Goal: Navigation & Orientation: Find specific page/section

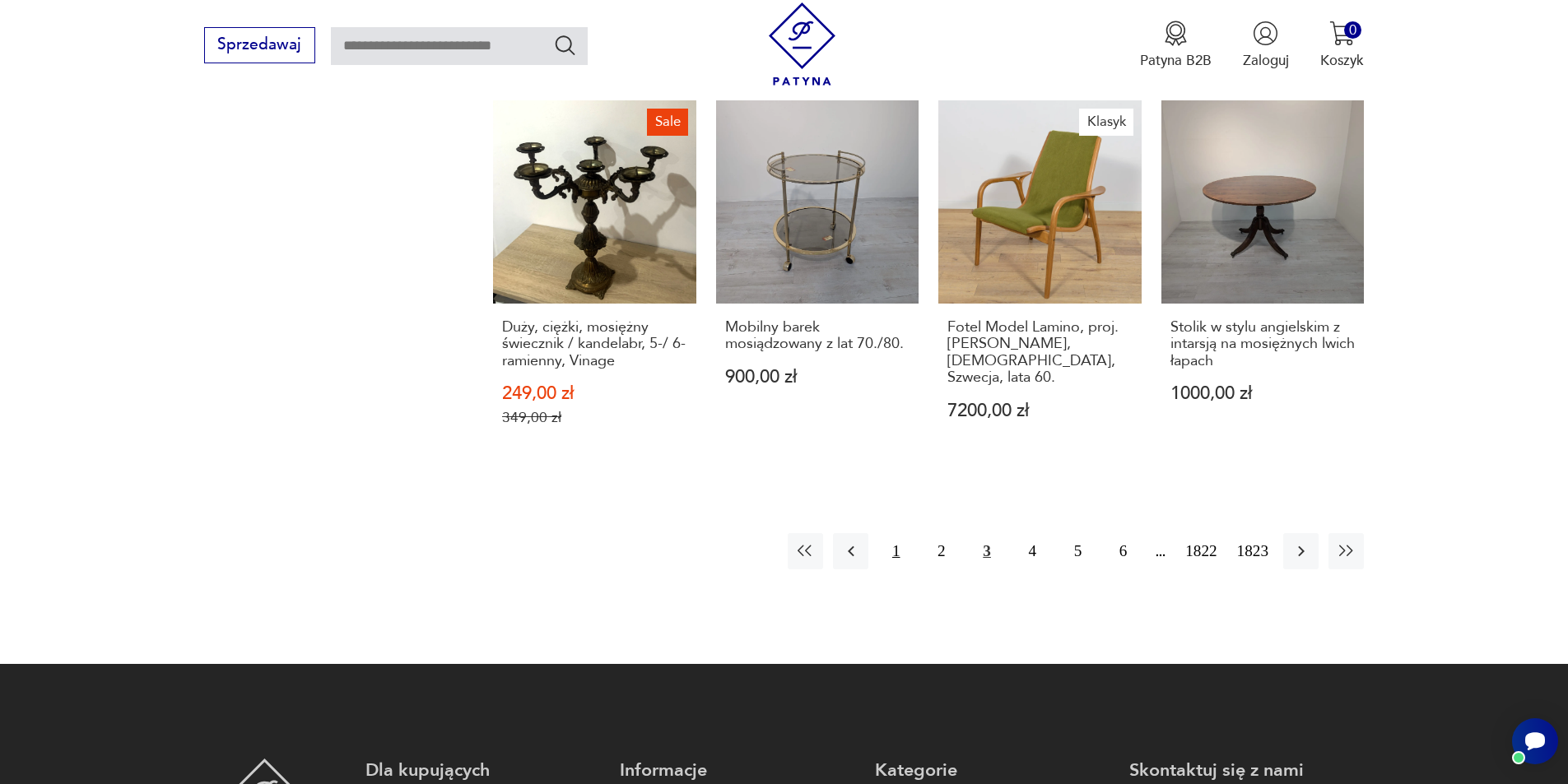
click at [893, 533] on button "1" at bounding box center [896, 551] width 36 height 36
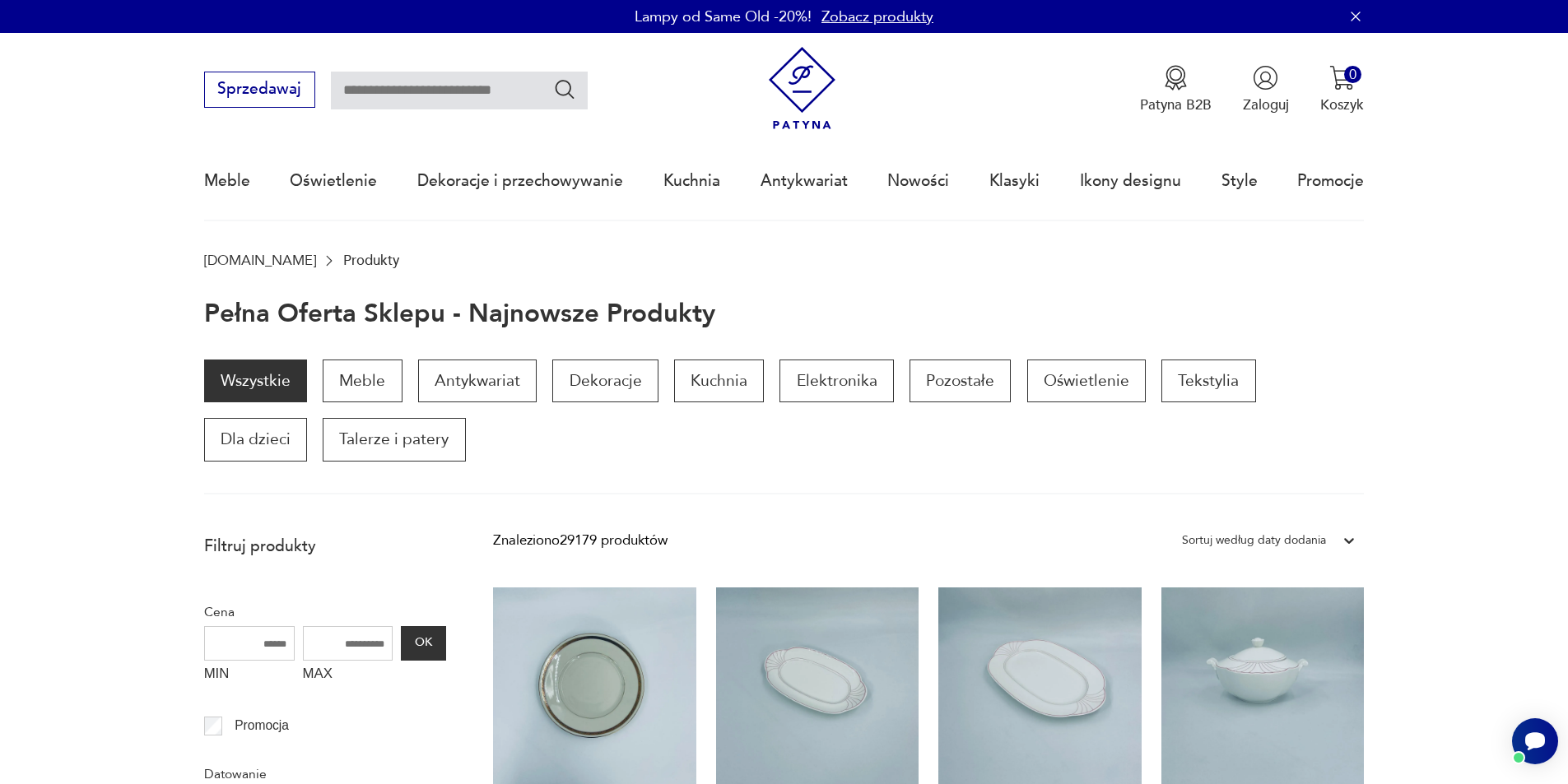
click at [801, 77] on img at bounding box center [802, 89] width 84 height 84
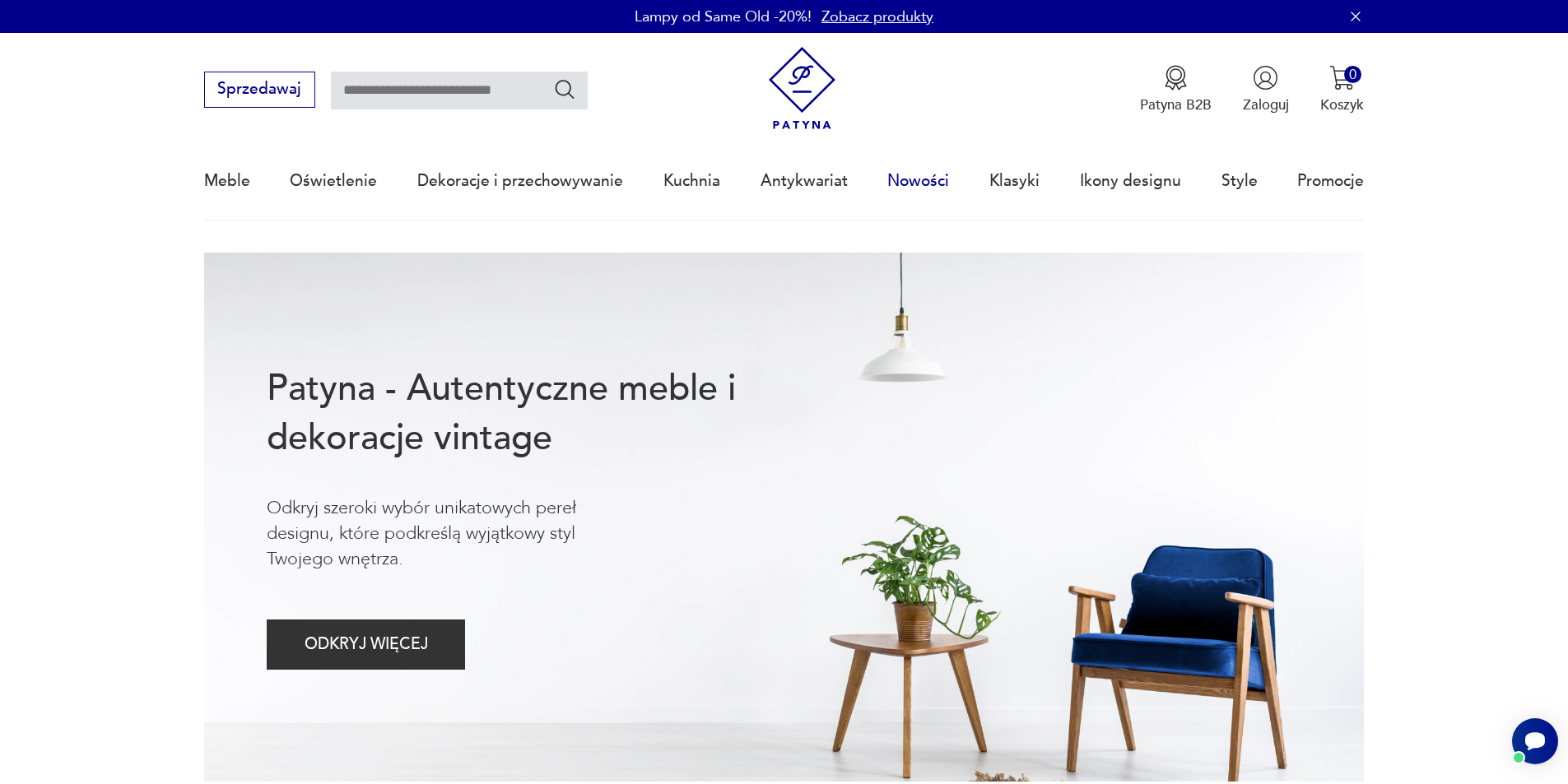
click at [896, 179] on link "Nowości" at bounding box center [918, 181] width 61 height 76
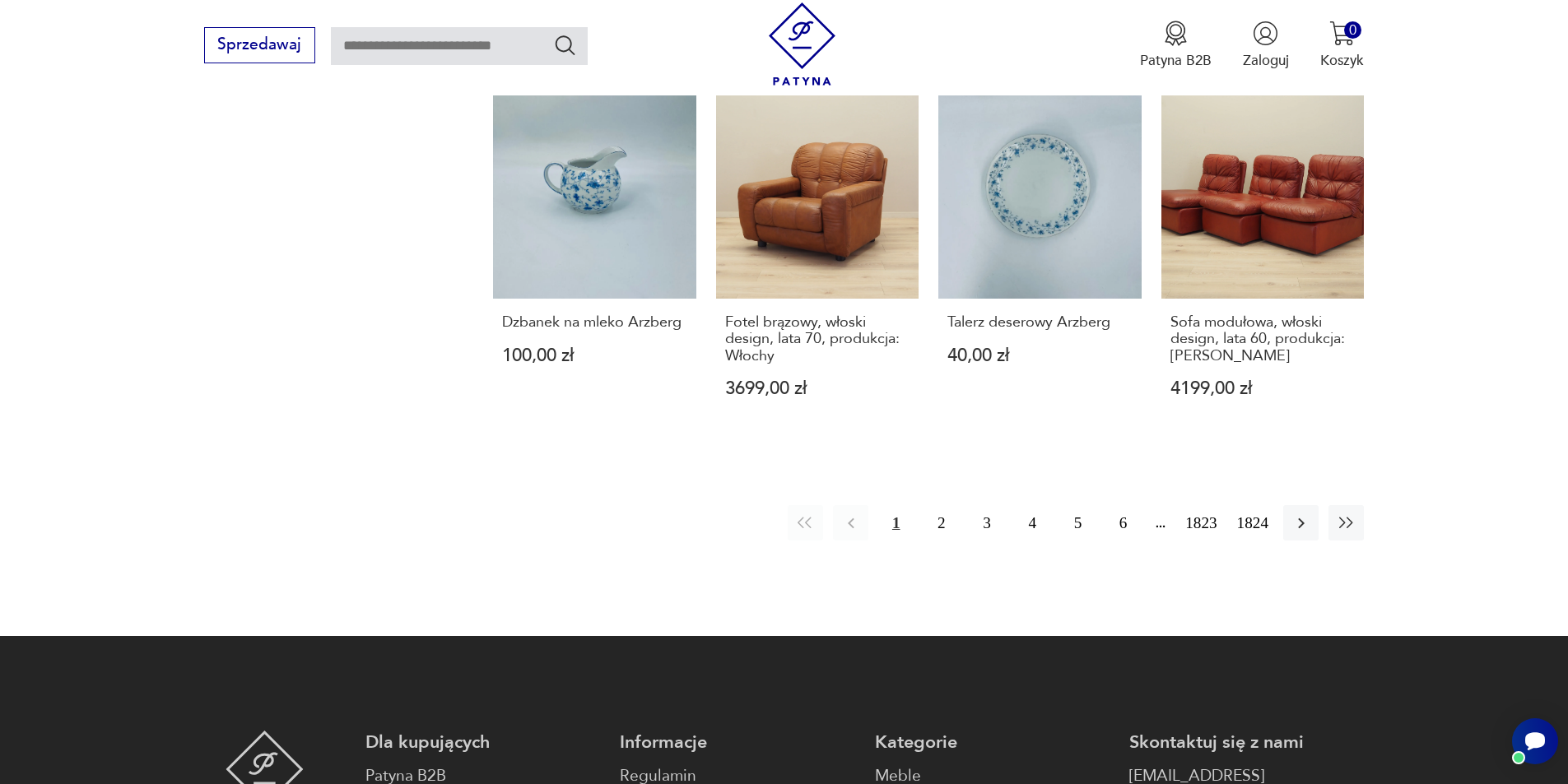
scroll to position [1606, 0]
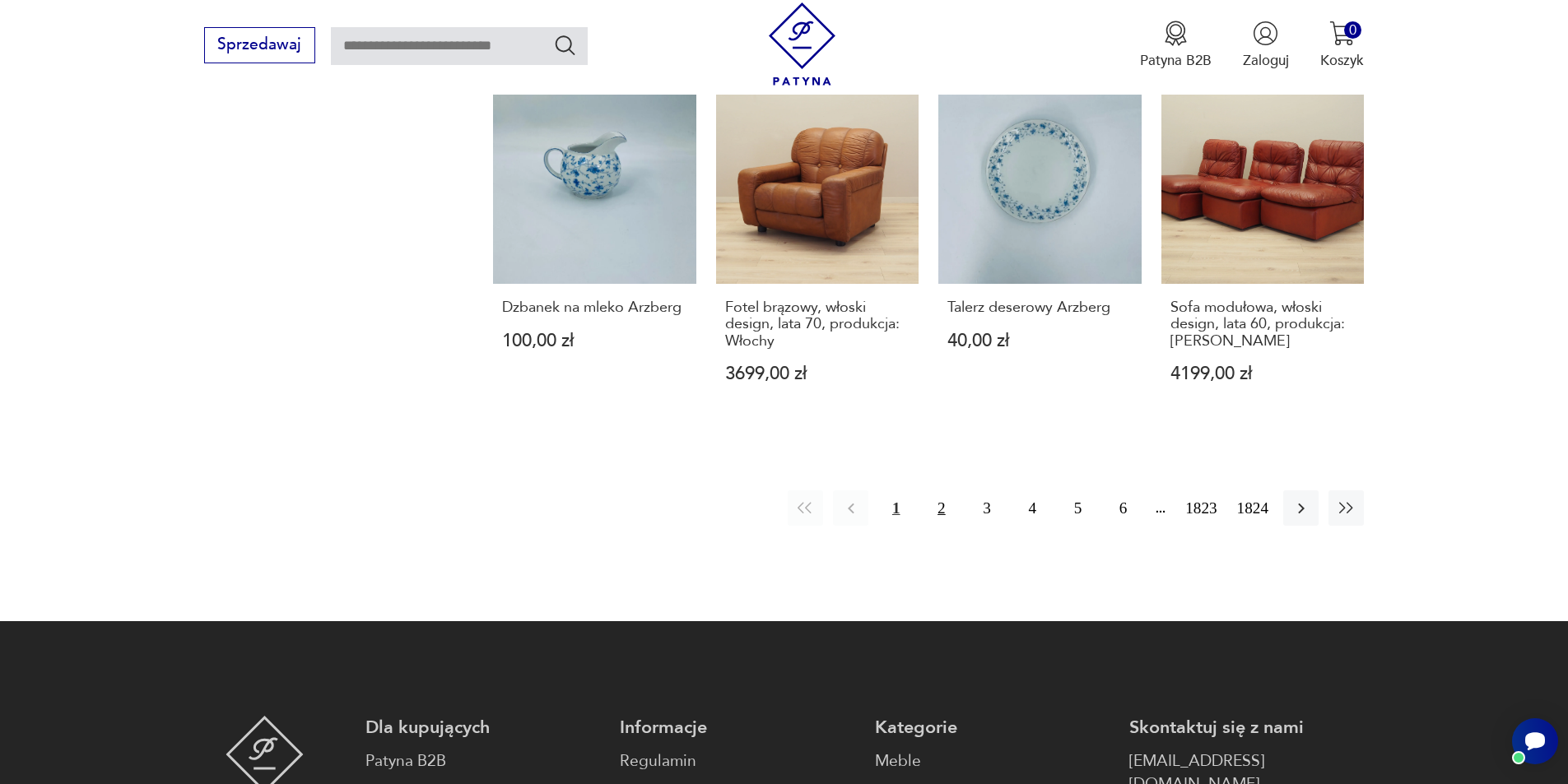
click at [938, 493] on button "2" at bounding box center [941, 508] width 36 height 36
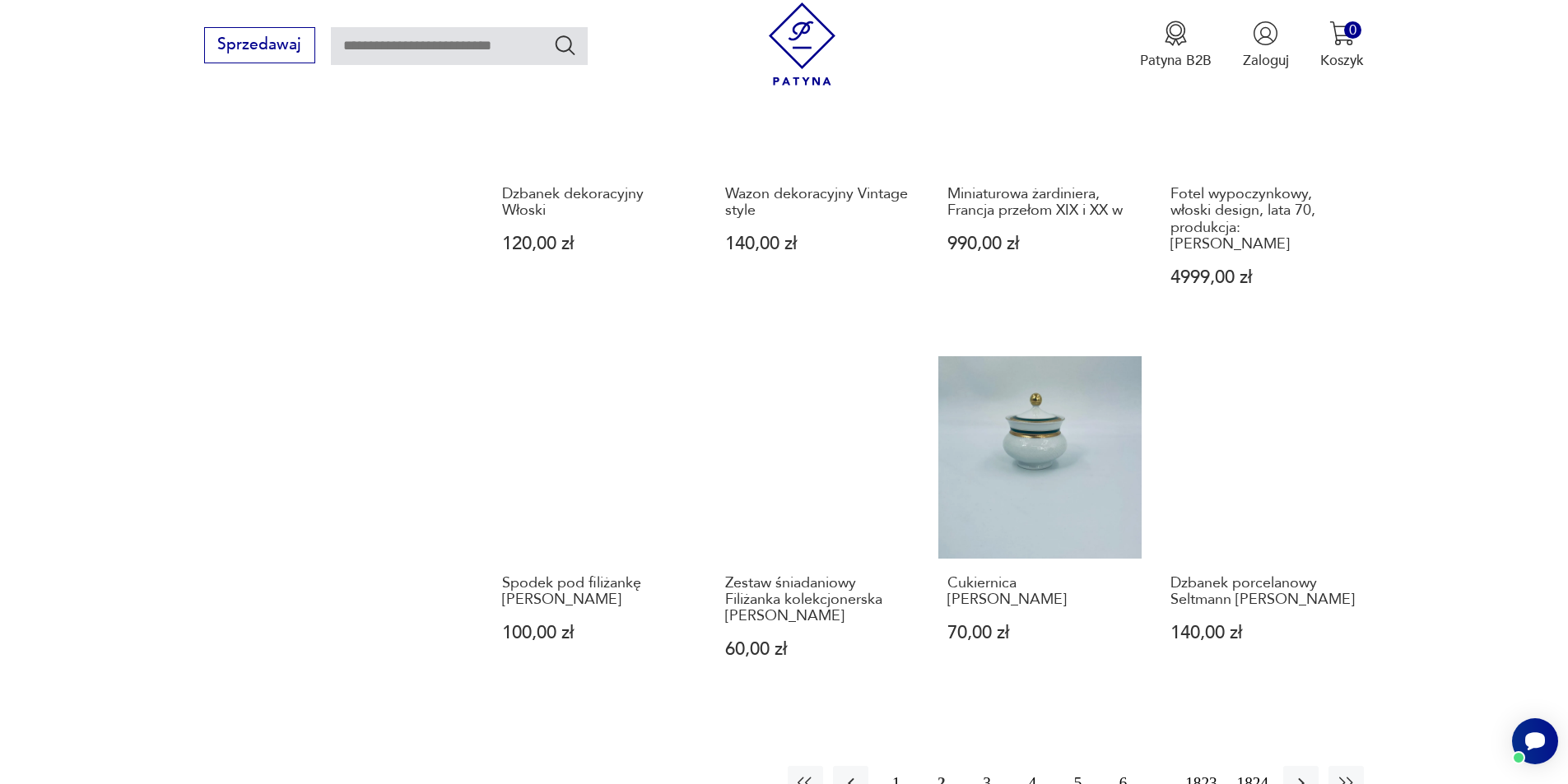
scroll to position [1431, 0]
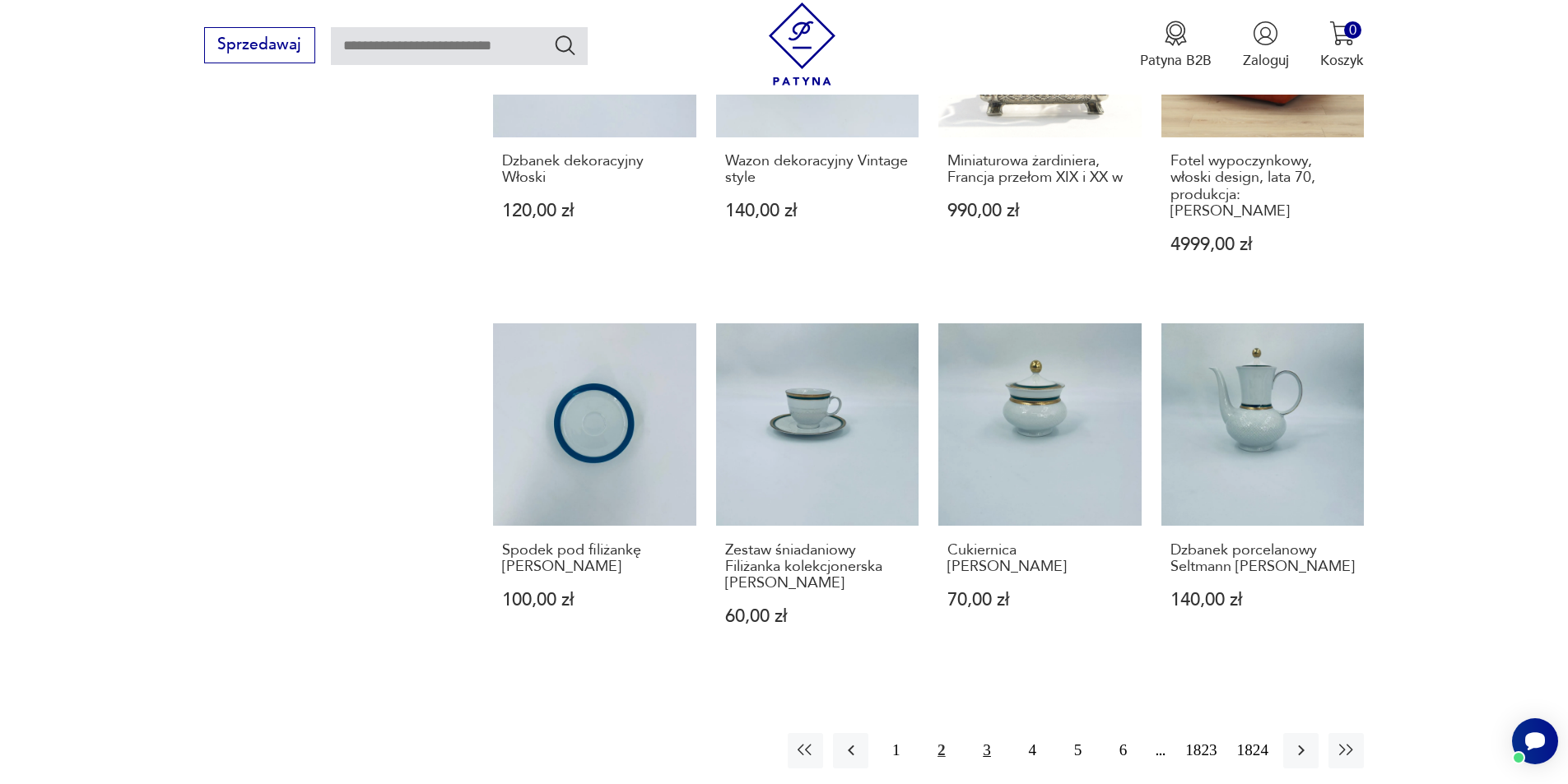
click at [981, 733] on button "3" at bounding box center [987, 751] width 36 height 36
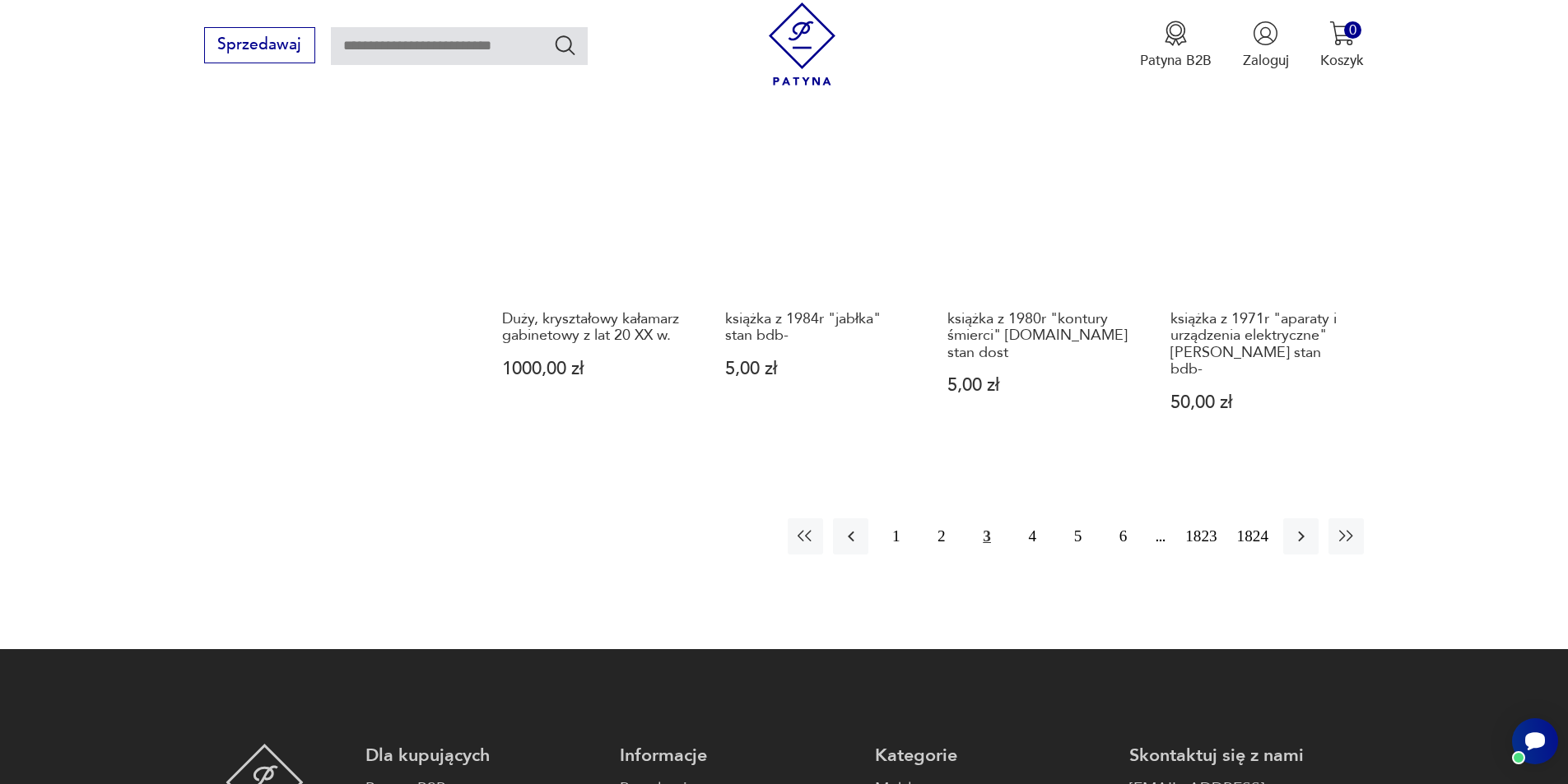
scroll to position [1694, 0]
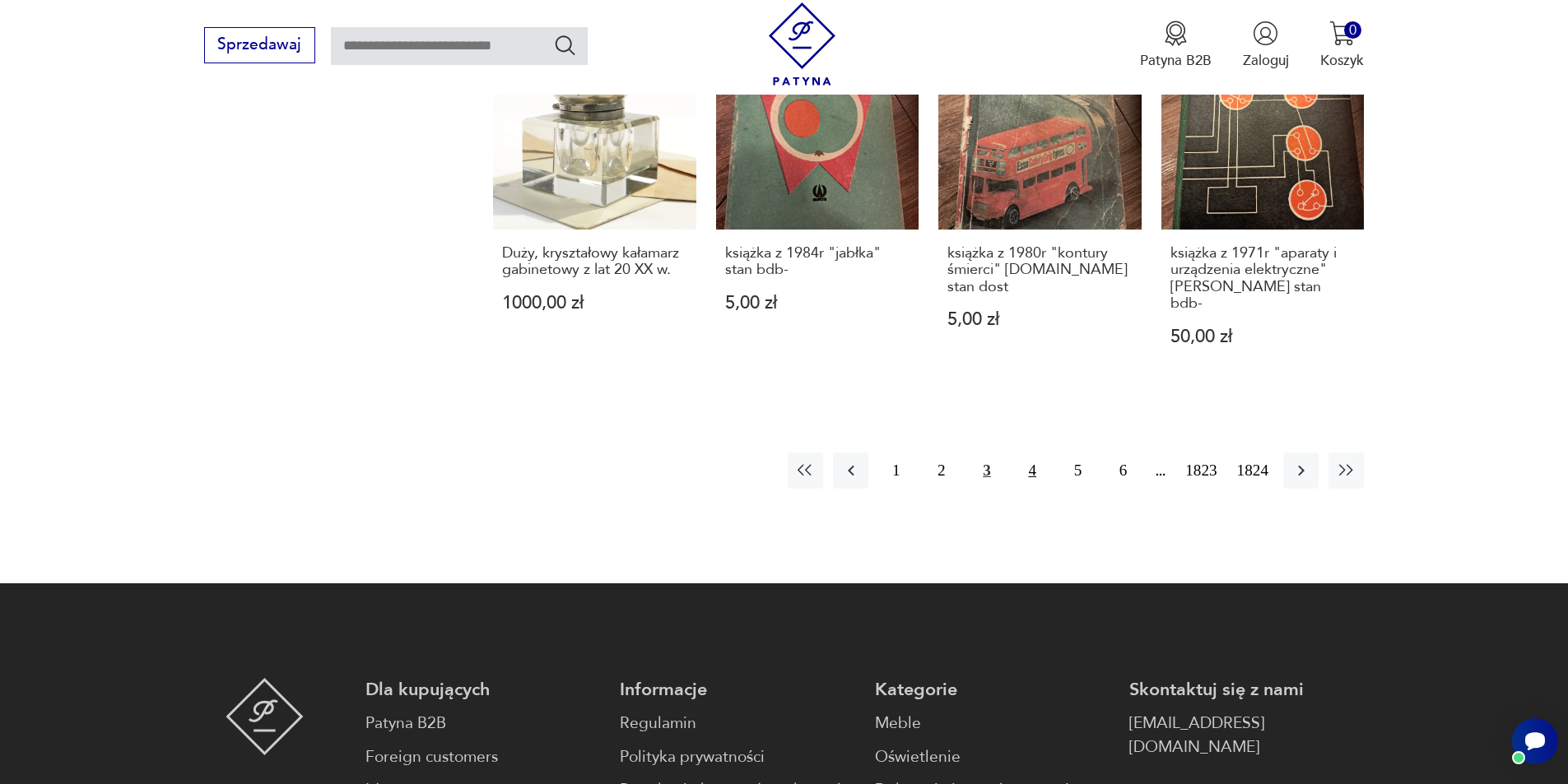
click at [1033, 458] on button "4" at bounding box center [1033, 470] width 36 height 36
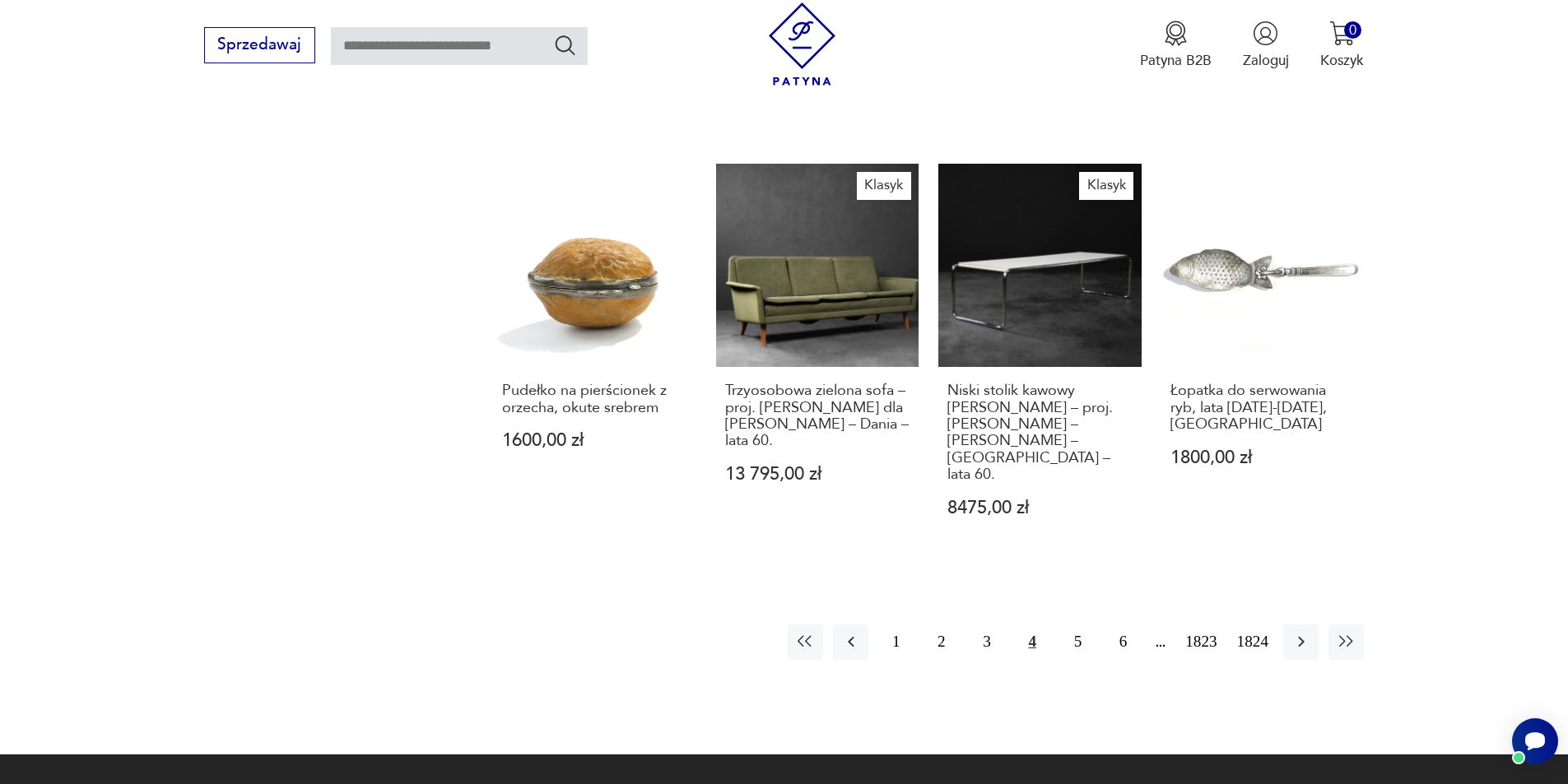
scroll to position [1639, 0]
